Goal: Task Accomplishment & Management: Manage account settings

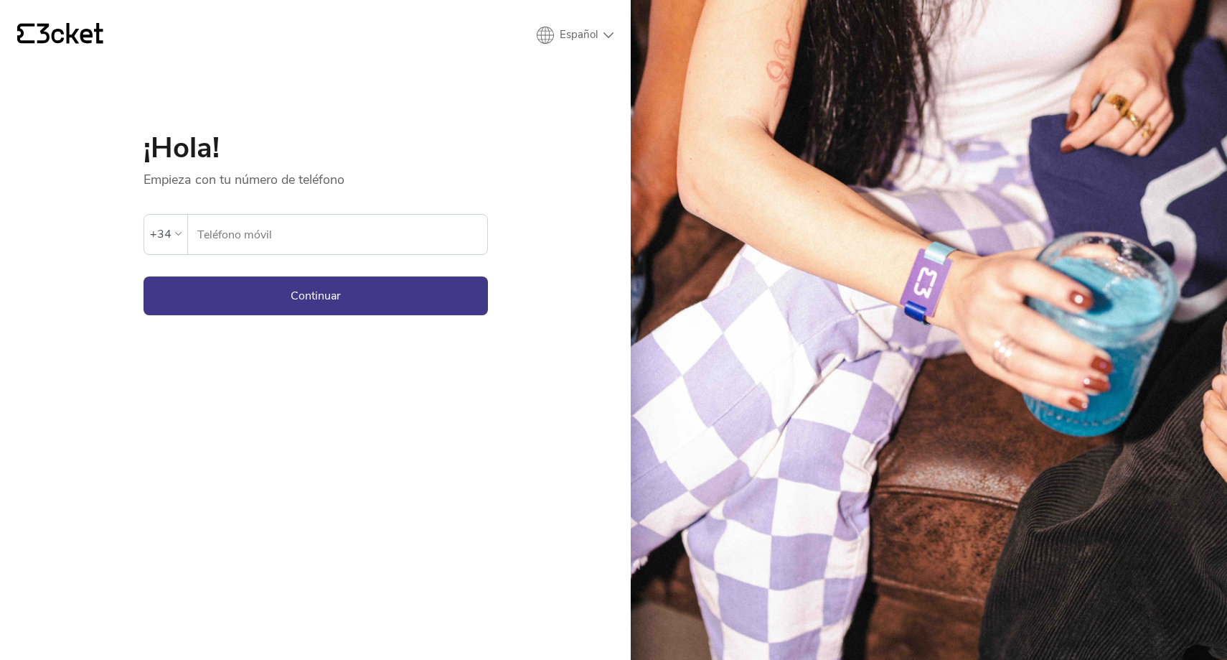
click at [591, 29] on select "English Português Español" at bounding box center [575, 35] width 77 height 17
select select "pt_PT"
drag, startPoint x: 586, startPoint y: 29, endPoint x: 257, endPoint y: 232, distance: 386.7
click at [257, 231] on input "Telemóvel" at bounding box center [346, 234] width 284 height 39
type input "91"
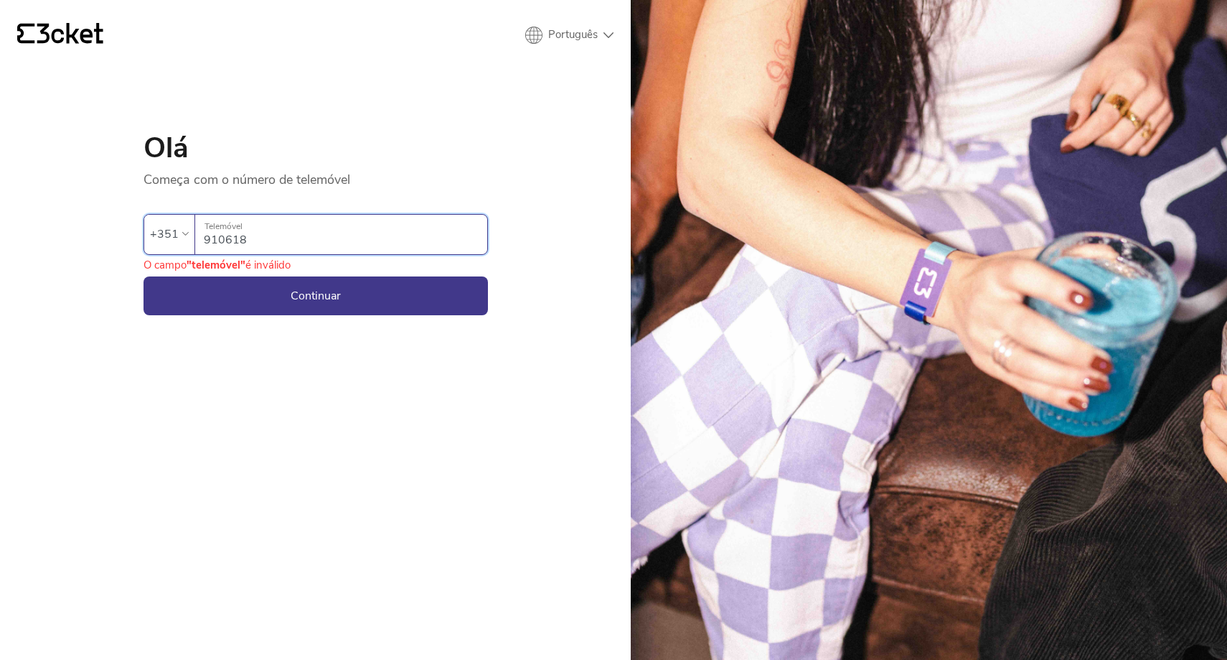
click at [315, 295] on button "Continuar" at bounding box center [316, 295] width 345 height 39
type input "910618335"
click at [316, 309] on button "Continuar" at bounding box center [316, 295] width 345 height 39
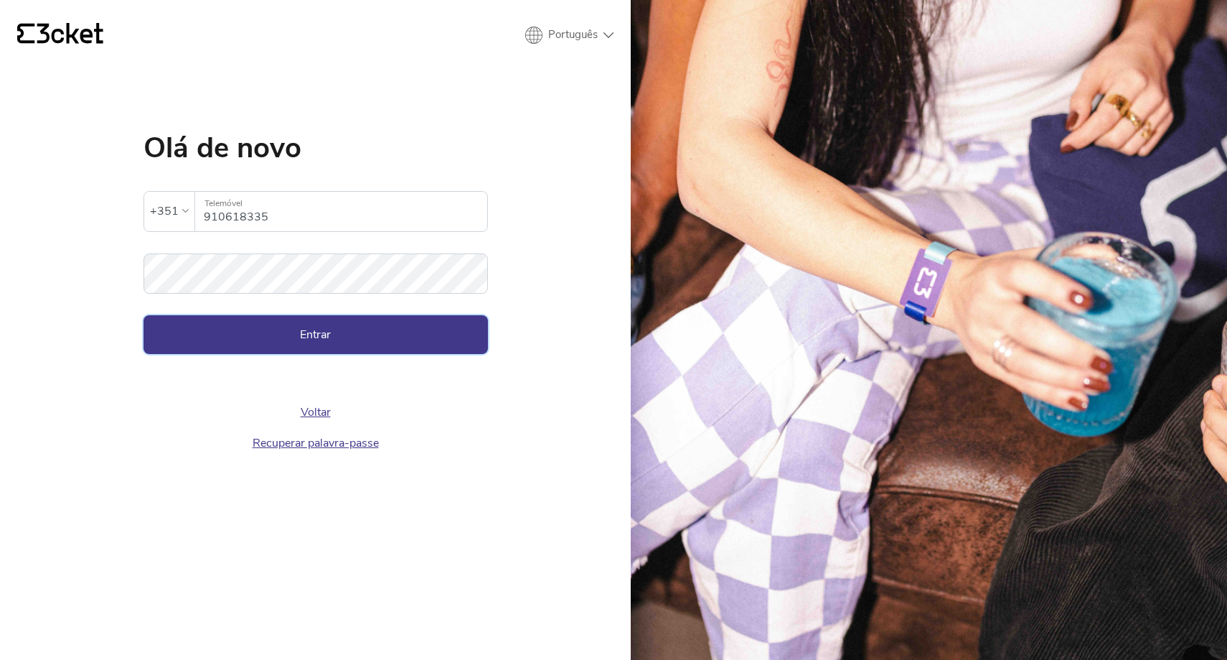
click at [275, 340] on button "Entrar" at bounding box center [316, 334] width 345 height 39
